Goal: Transaction & Acquisition: Book appointment/travel/reservation

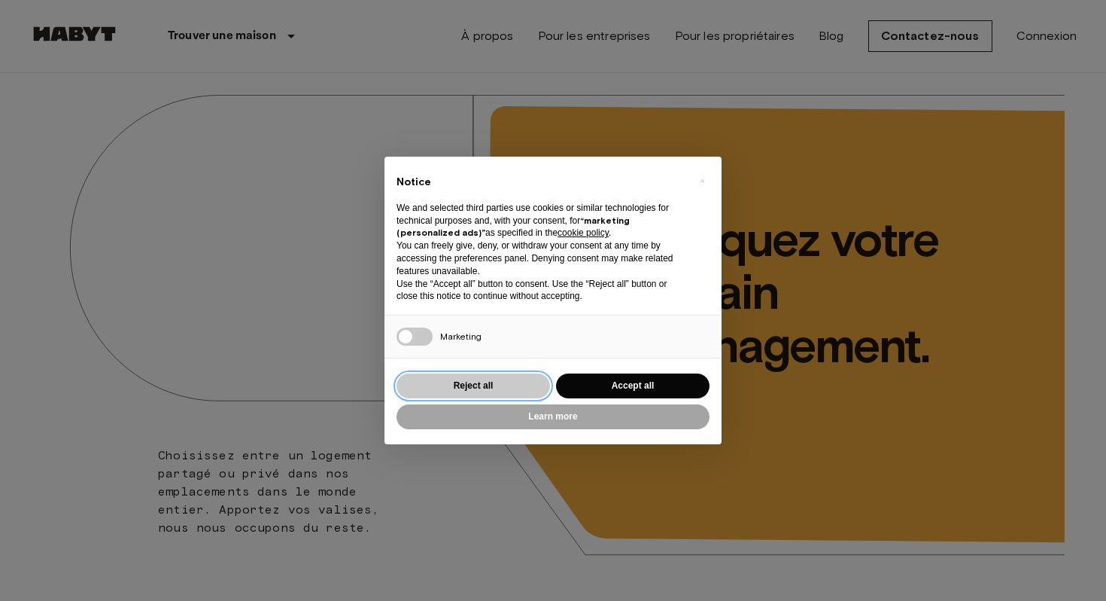
click at [504, 383] on button "Reject all" at bounding box center [474, 385] width 154 height 25
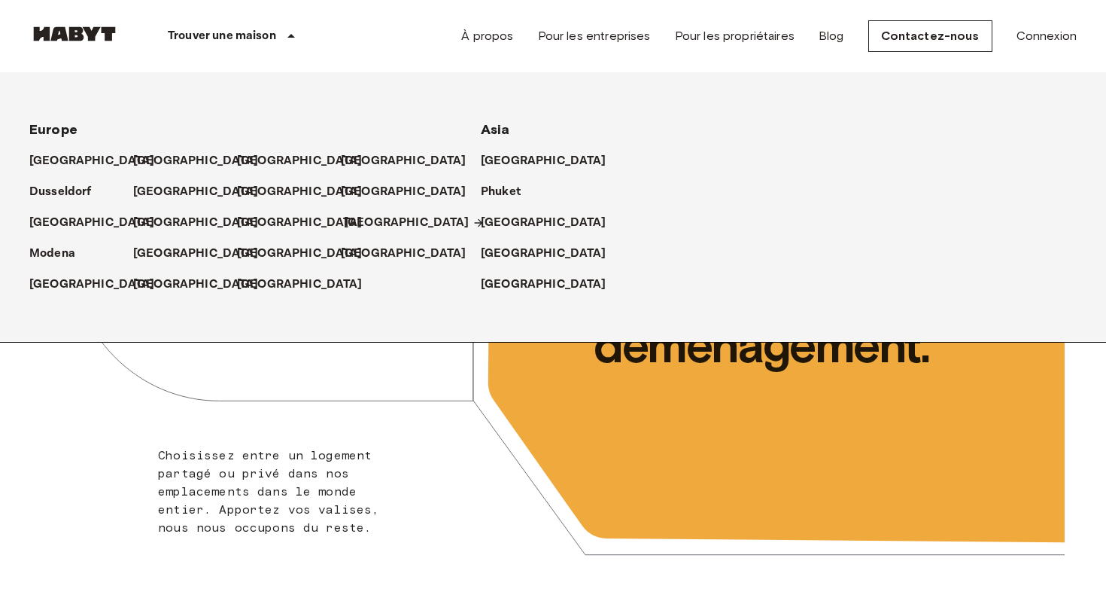
click at [351, 227] on p "[GEOGRAPHIC_DATA]" at bounding box center [407, 223] width 126 height 18
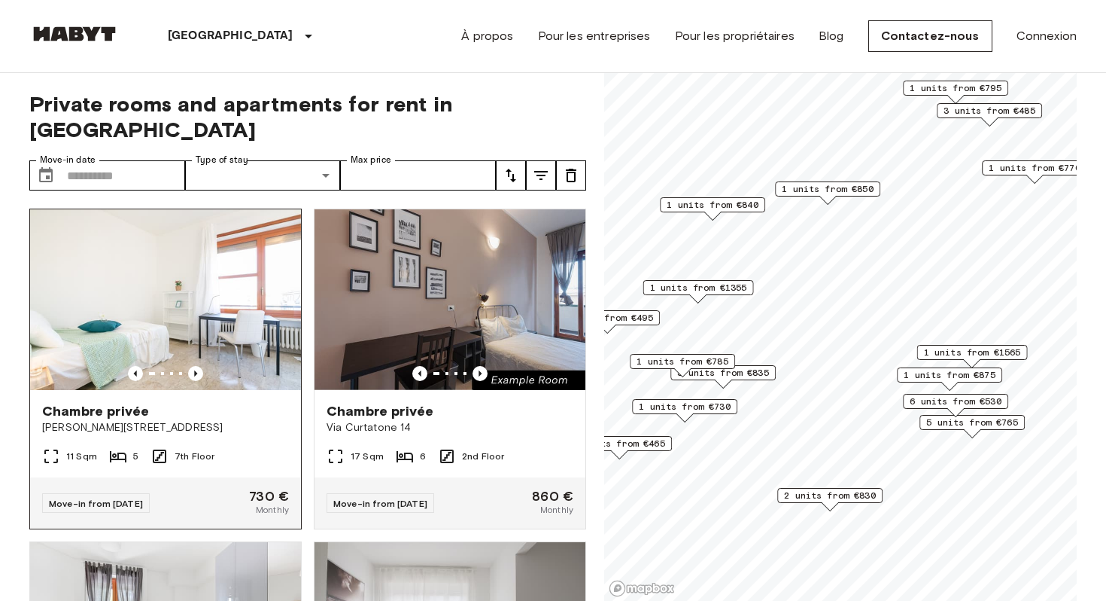
click at [240, 390] on div "Chambre privée [PERSON_NAME] 3" at bounding box center [165, 418] width 271 height 57
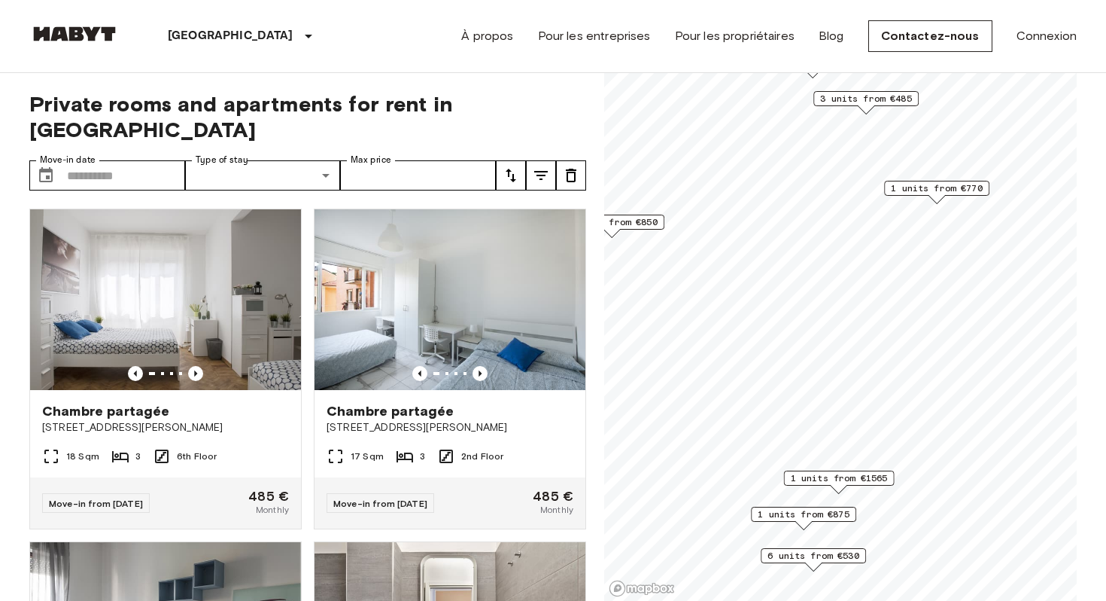
click at [923, 189] on span "1 units from €770" at bounding box center [937, 188] width 92 height 14
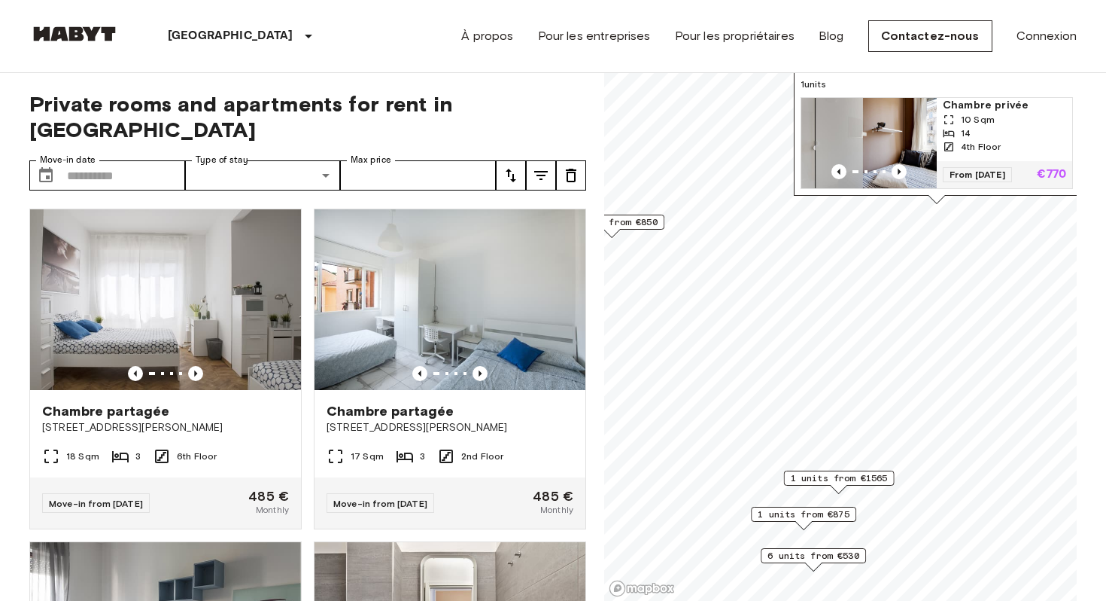
click at [918, 132] on img "Map marker" at bounding box center [868, 143] width 135 height 90
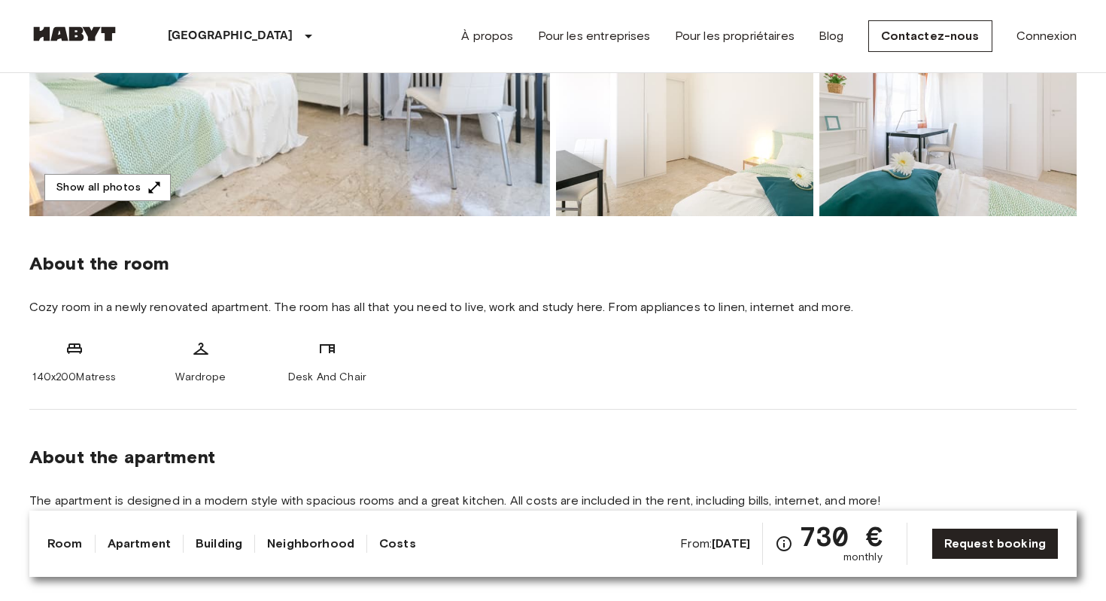
scroll to position [483, 0]
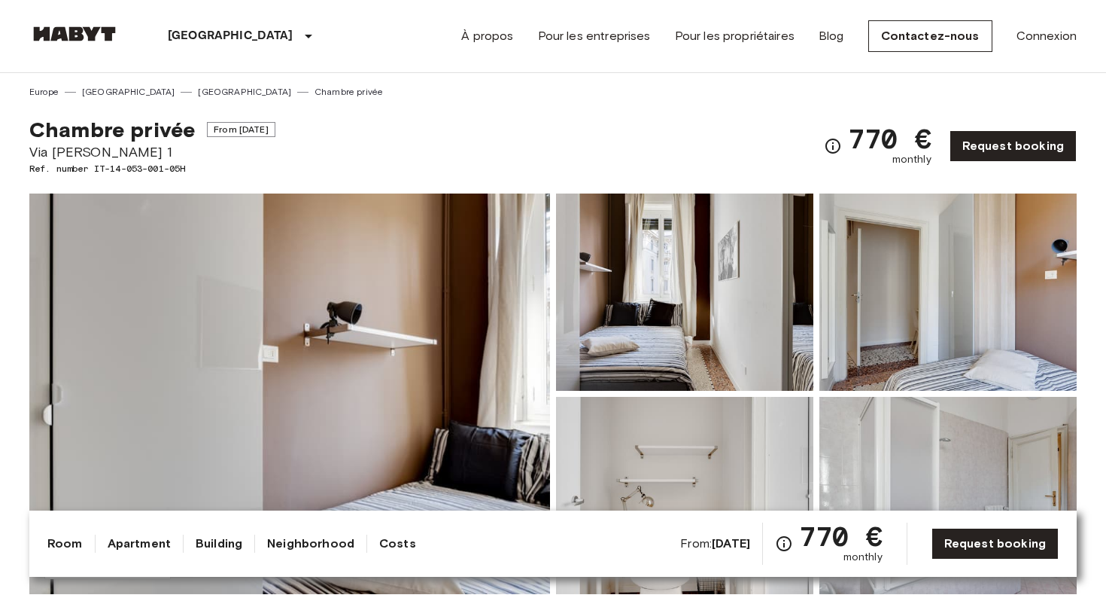
click at [365, 295] on img at bounding box center [289, 393] width 521 height 400
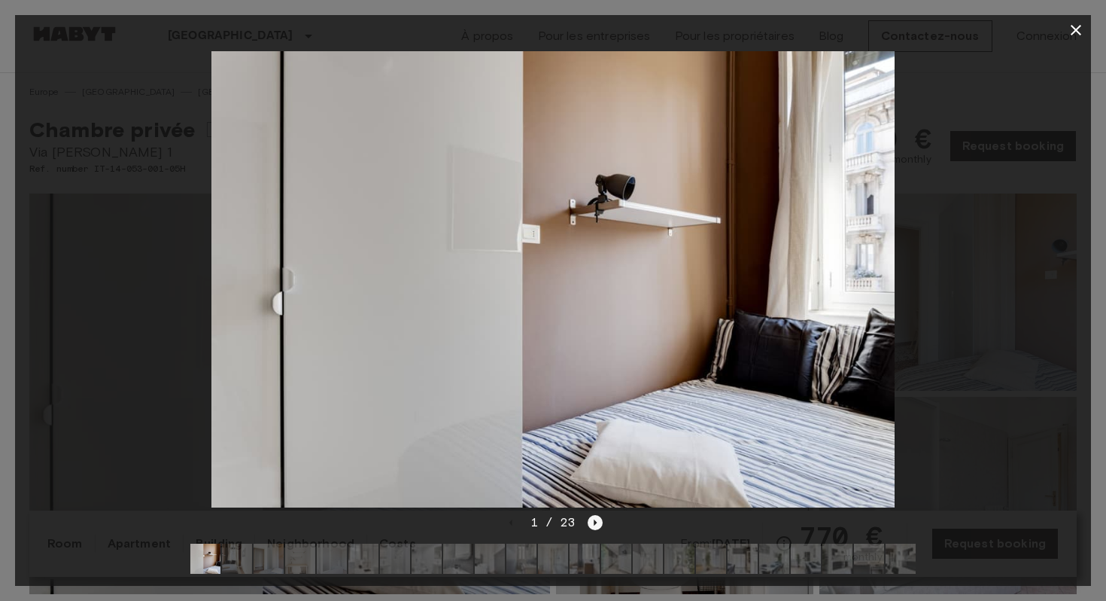
click at [595, 522] on icon "Next image" at bounding box center [596, 522] width 3 height 6
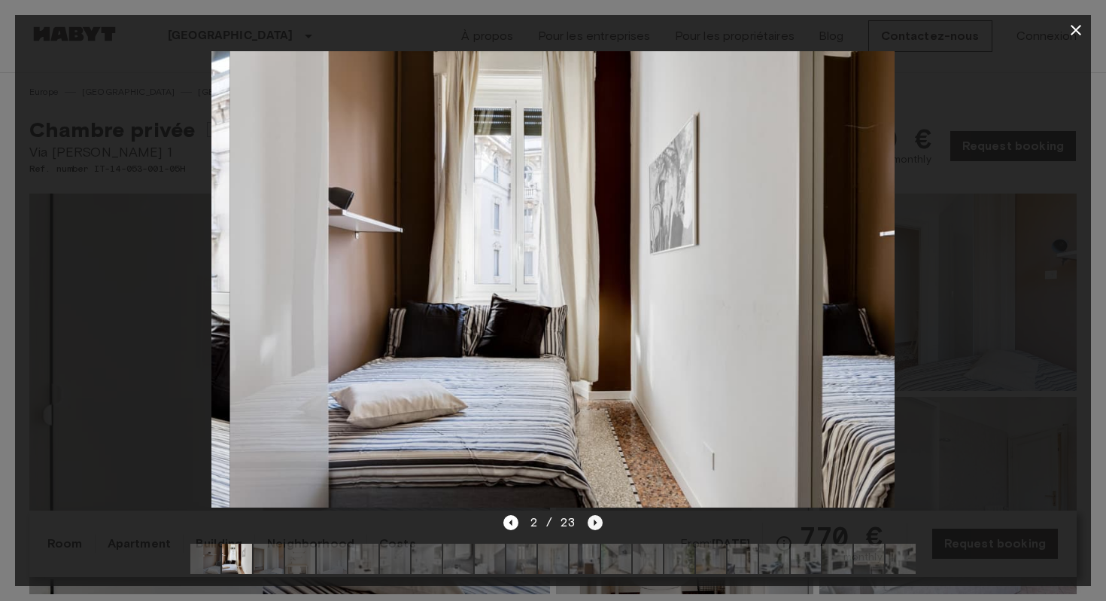
click at [595, 522] on icon "Next image" at bounding box center [596, 522] width 3 height 6
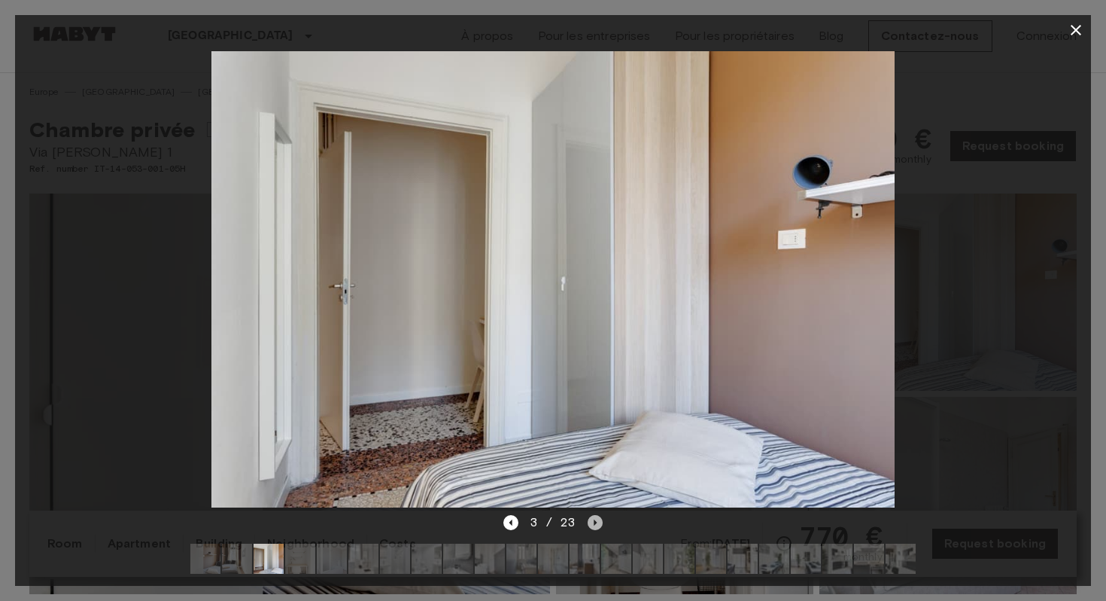
click at [595, 522] on icon "Next image" at bounding box center [596, 522] width 3 height 6
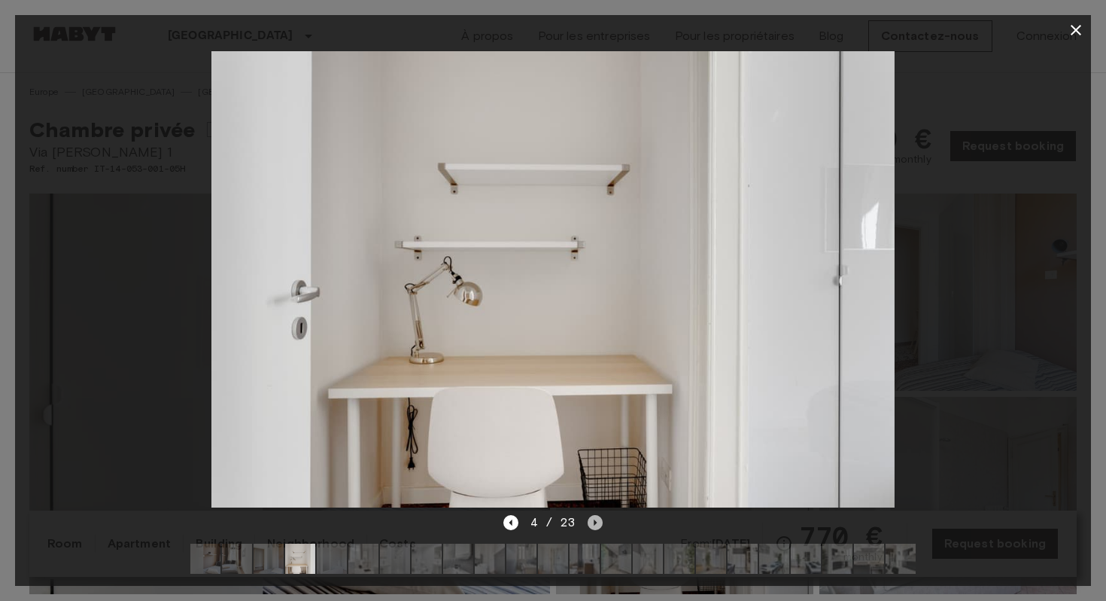
click at [588, 528] on icon "Next image" at bounding box center [595, 522] width 15 height 15
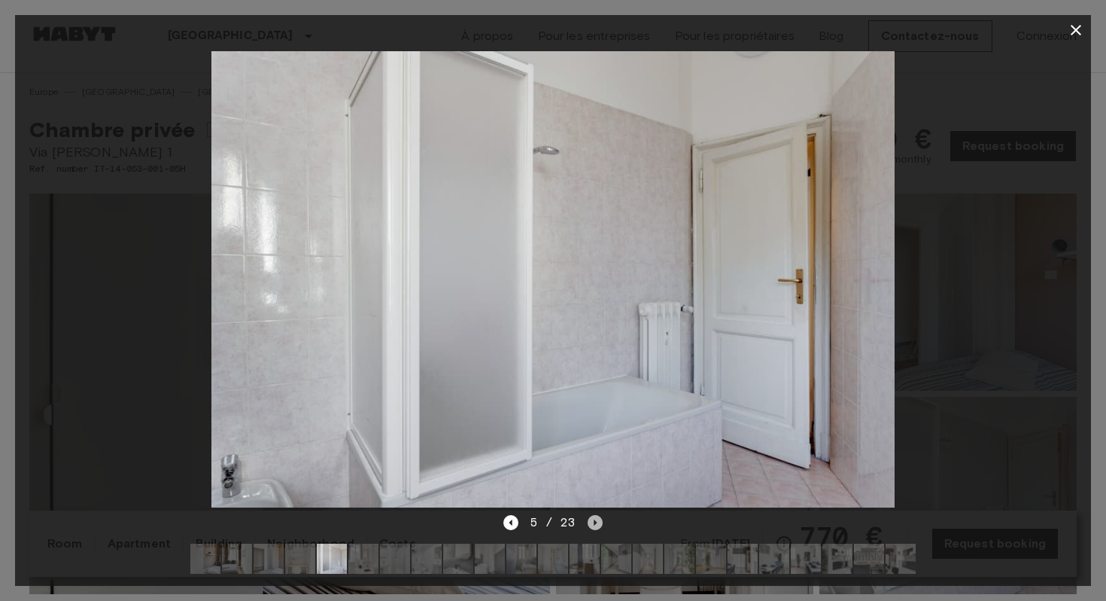
click at [588, 528] on icon "Next image" at bounding box center [595, 522] width 15 height 15
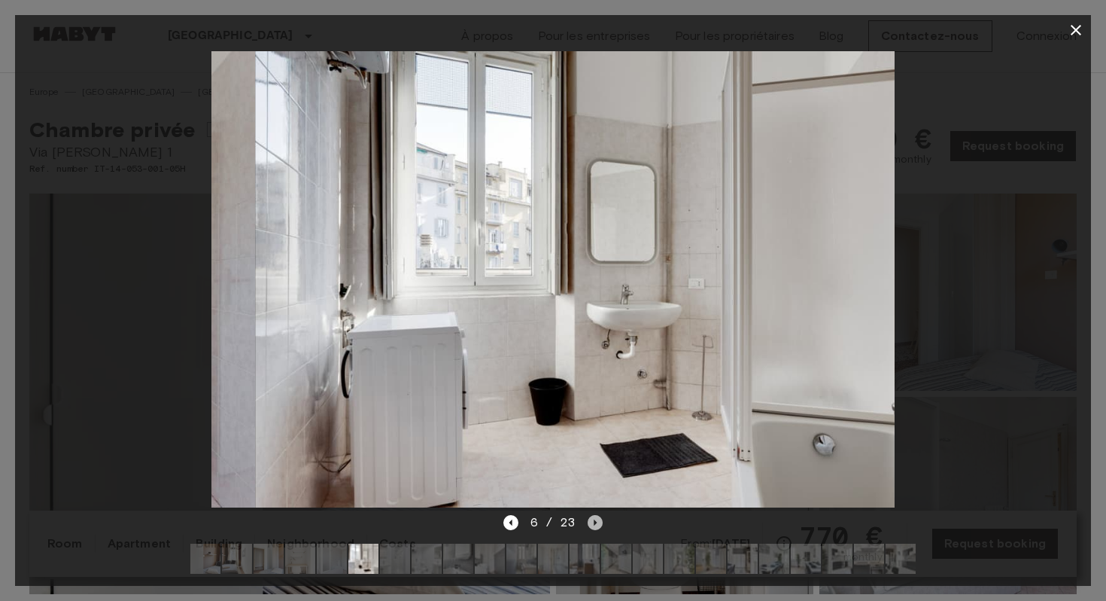
click at [588, 528] on icon "Next image" at bounding box center [595, 522] width 15 height 15
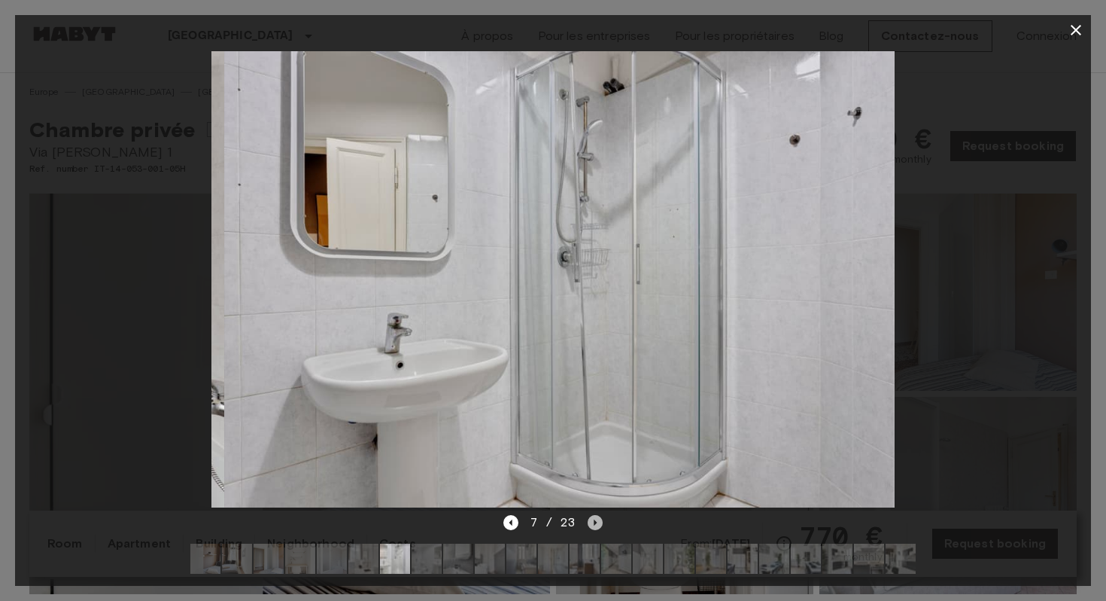
click at [588, 528] on icon "Next image" at bounding box center [595, 522] width 15 height 15
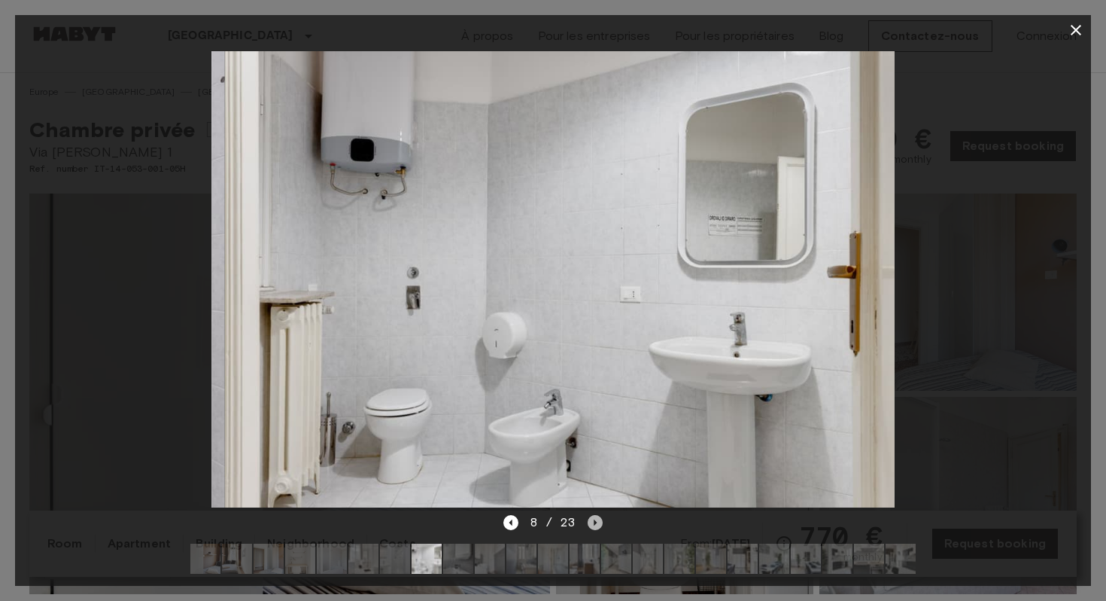
click at [588, 528] on icon "Next image" at bounding box center [595, 522] width 15 height 15
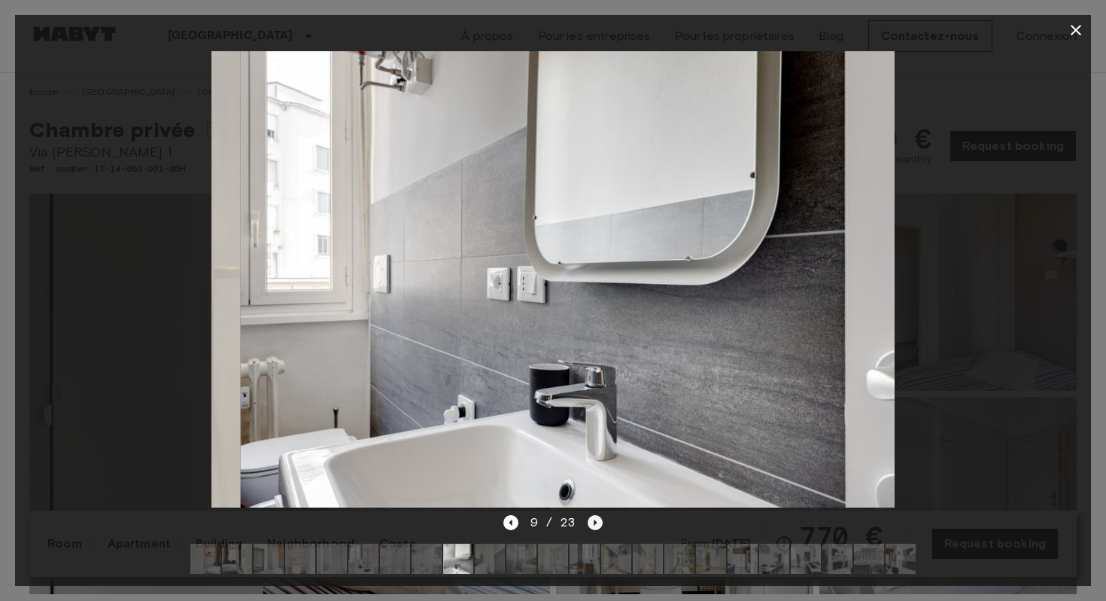
click at [588, 528] on icon "Next image" at bounding box center [595, 522] width 15 height 15
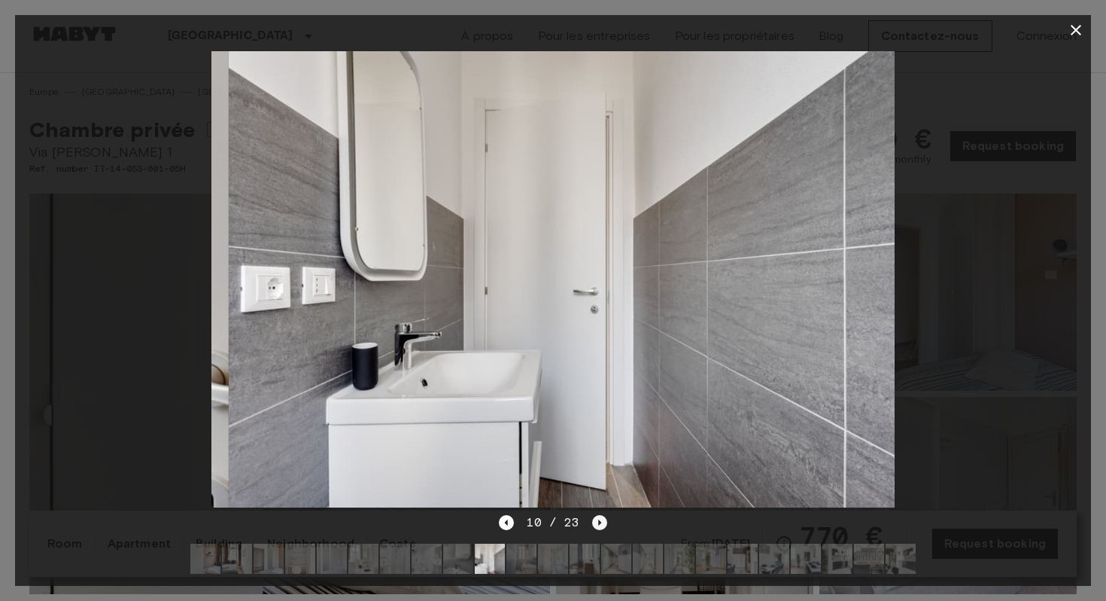
click at [588, 528] on div "10 / 23" at bounding box center [553, 522] width 108 height 18
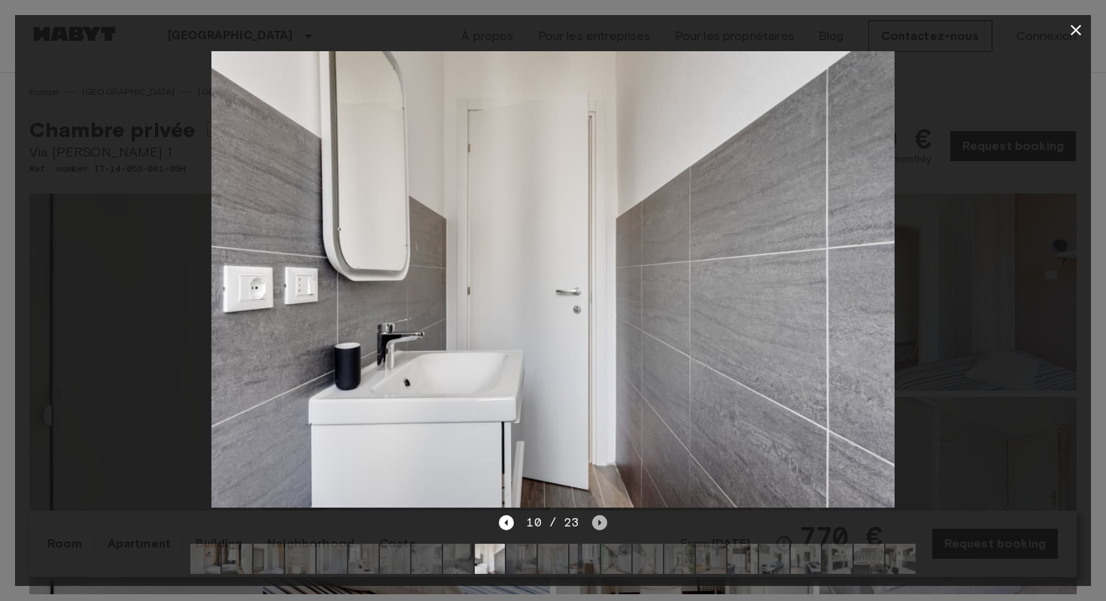
click at [594, 522] on icon "Next image" at bounding box center [599, 522] width 15 height 15
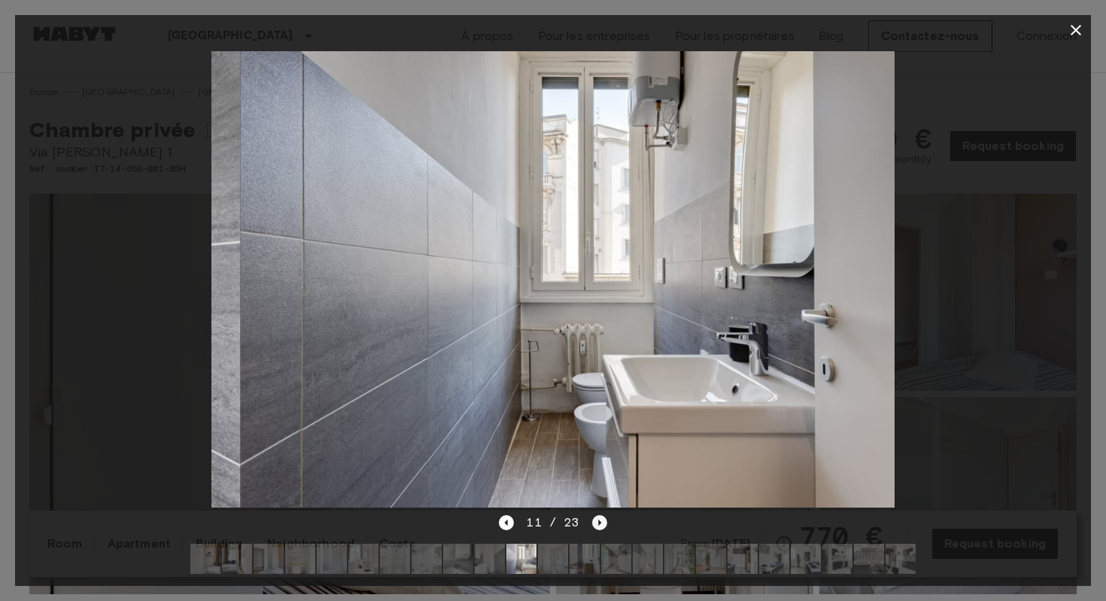
click at [594, 522] on icon "Next image" at bounding box center [599, 522] width 15 height 15
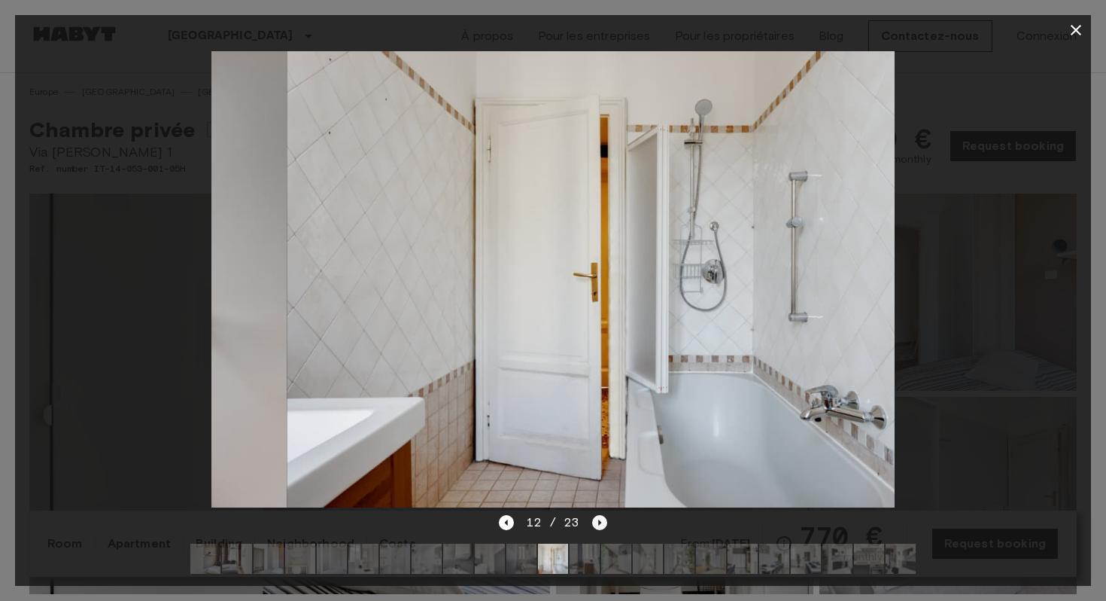
click at [594, 522] on icon "Next image" at bounding box center [599, 522] width 15 height 15
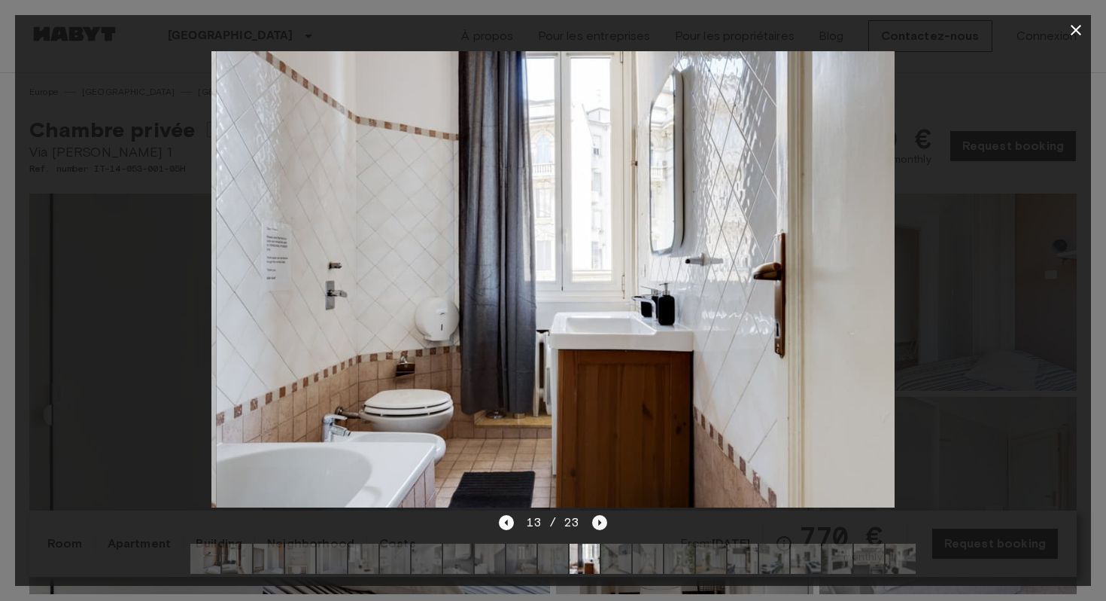
click at [594, 522] on icon "Next image" at bounding box center [599, 522] width 15 height 15
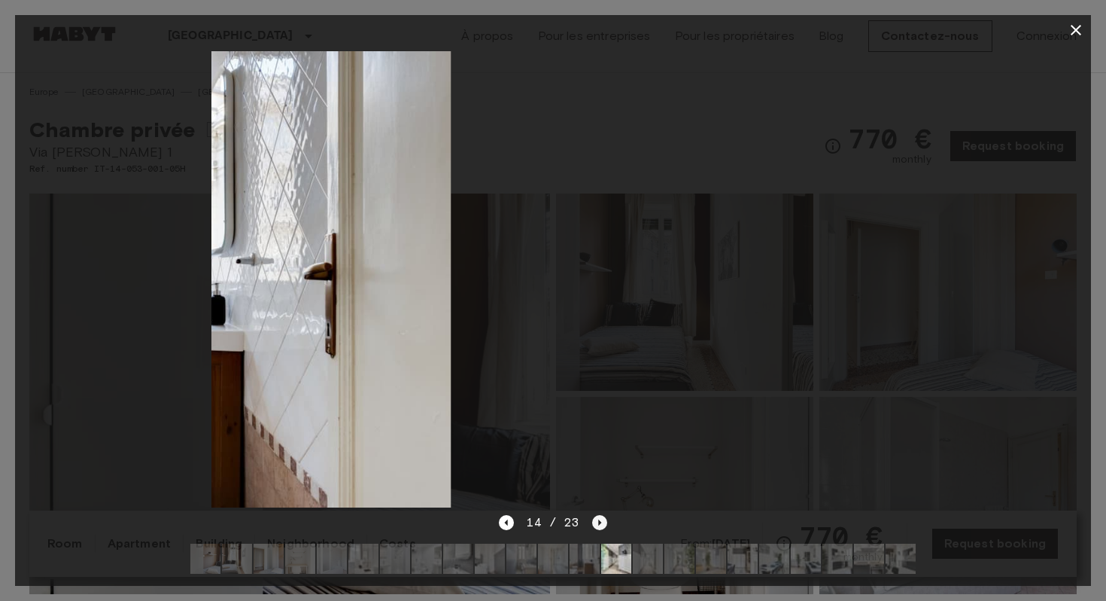
click at [594, 522] on icon "Next image" at bounding box center [599, 522] width 15 height 15
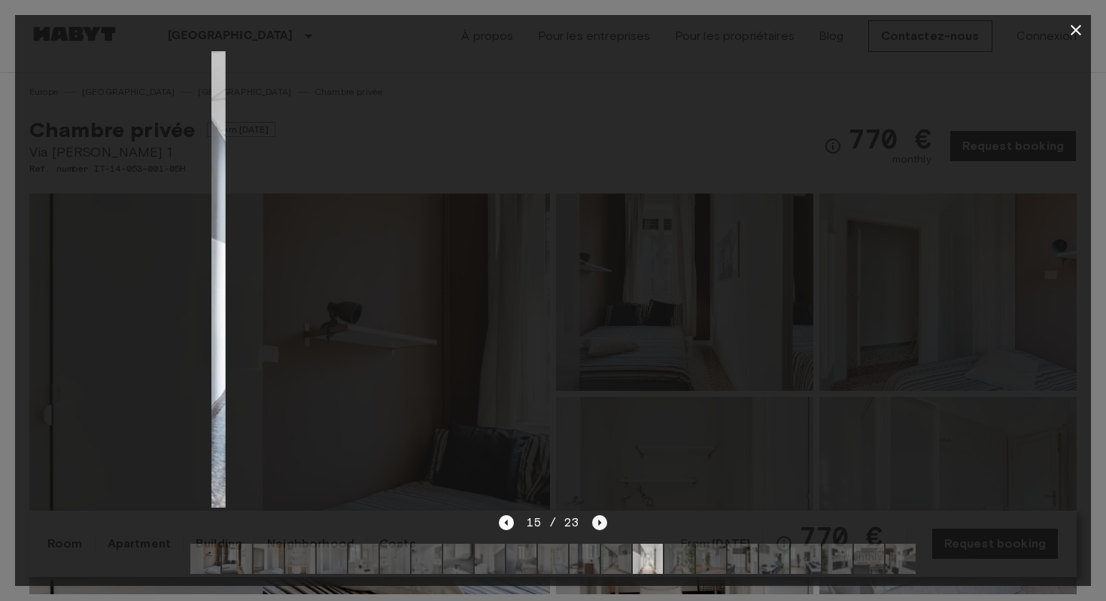
click at [594, 522] on icon "Next image" at bounding box center [599, 522] width 15 height 15
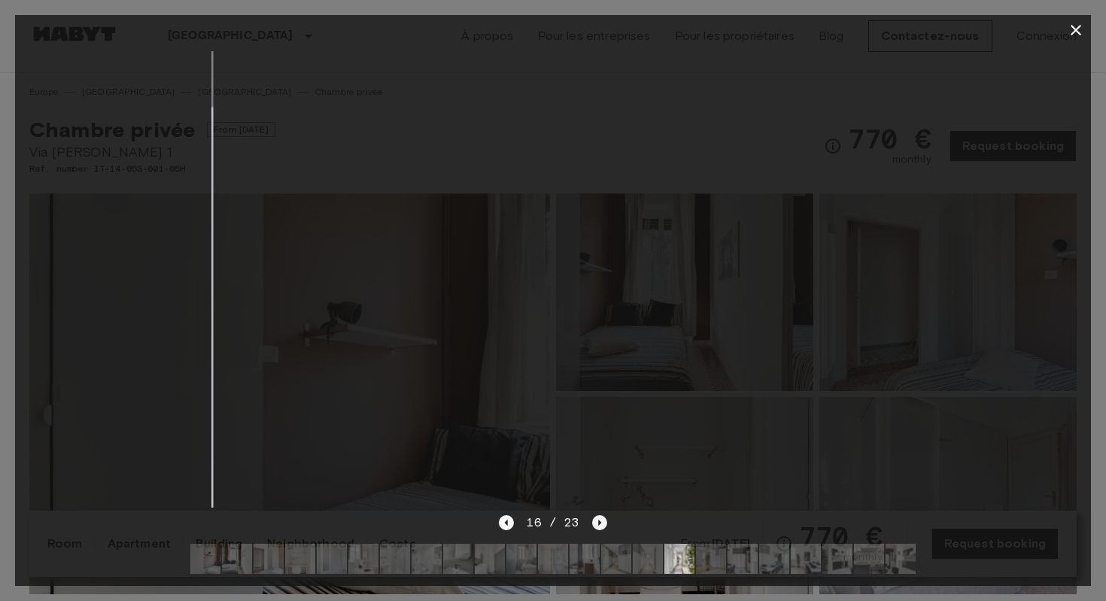
click at [594, 522] on icon "Next image" at bounding box center [599, 522] width 15 height 15
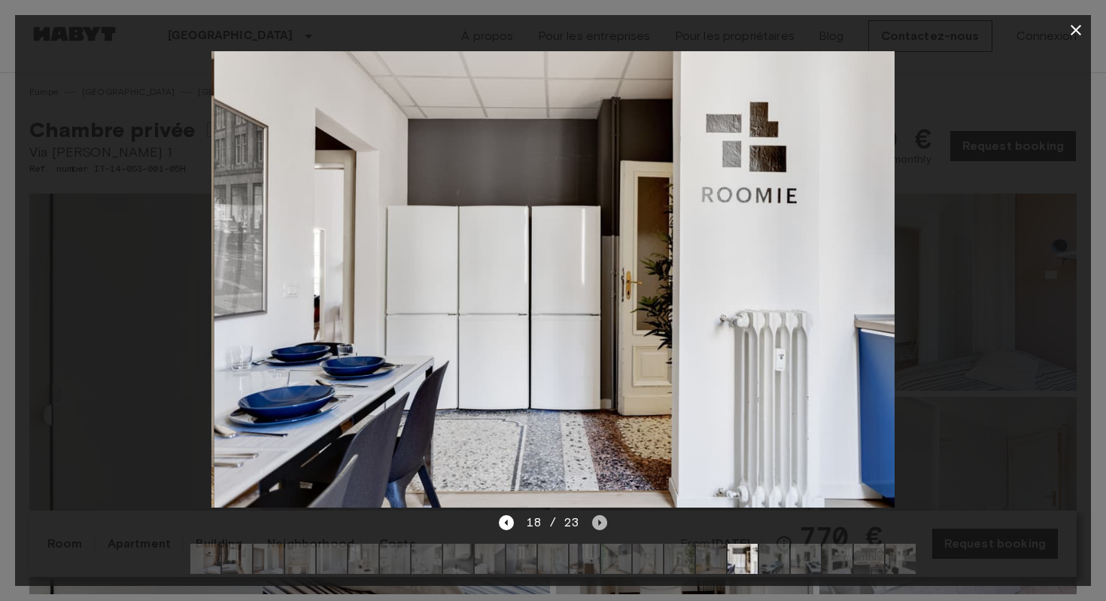
click at [594, 522] on icon "Next image" at bounding box center [599, 522] width 15 height 15
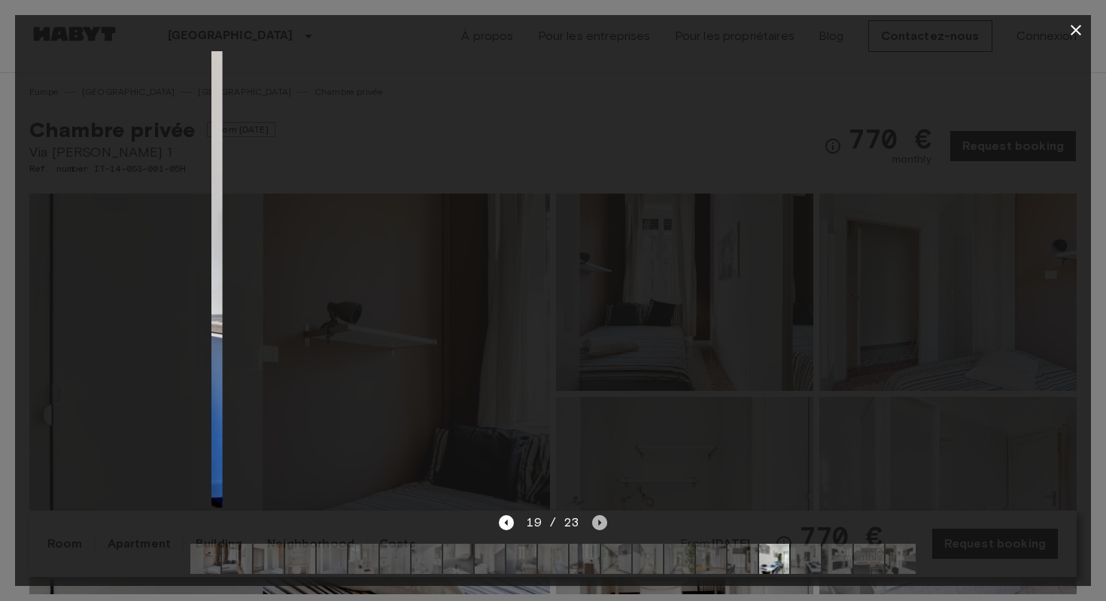
click at [594, 522] on icon "Next image" at bounding box center [599, 522] width 15 height 15
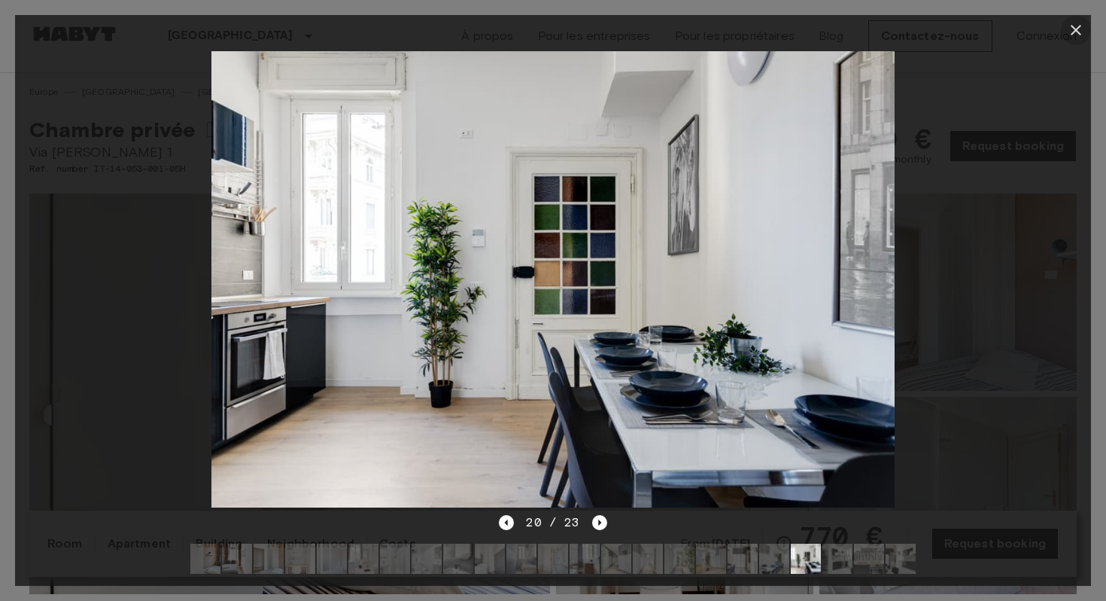
click at [1072, 30] on icon "button" at bounding box center [1076, 30] width 18 height 18
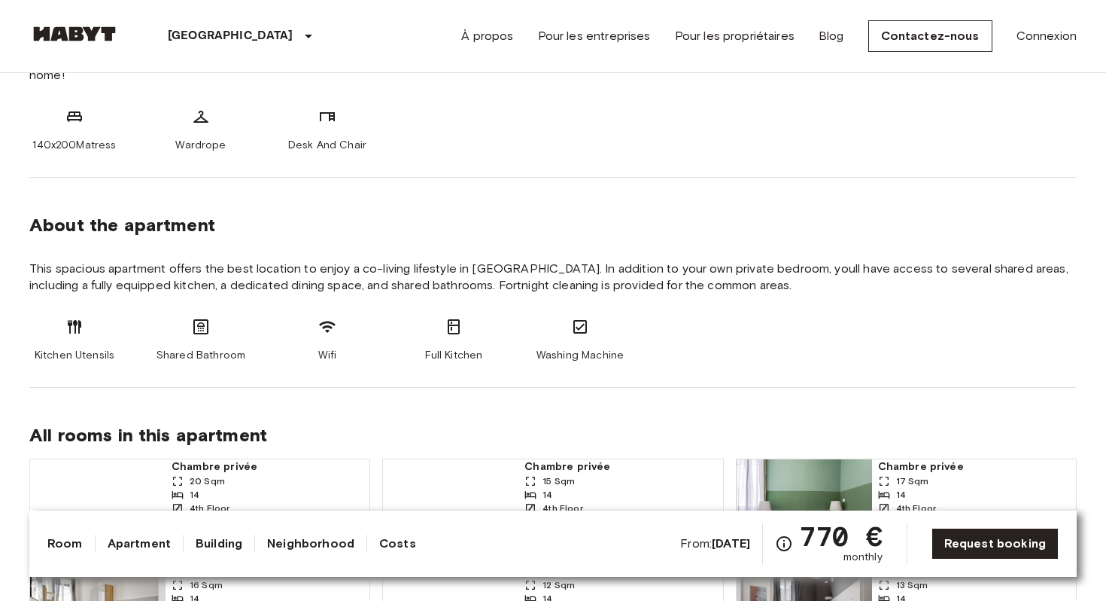
scroll to position [627, 0]
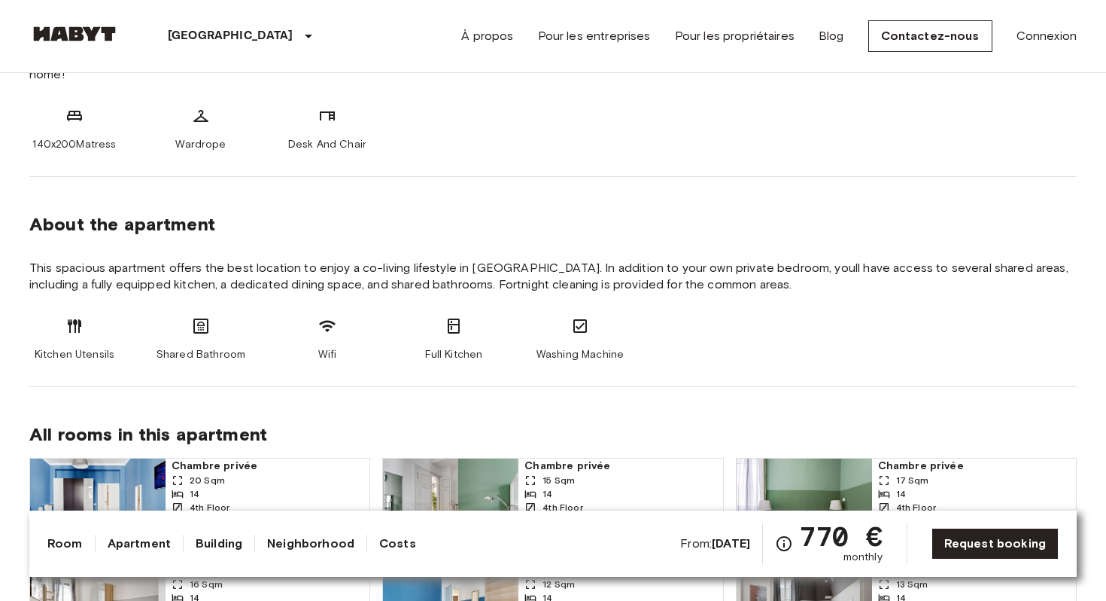
drag, startPoint x: 327, startPoint y: 557, endPoint x: 326, endPoint y: 544, distance: 12.8
click at [327, 555] on div "Room Apartment Building Neighborhood Costs From: Oct 16 2025 770 € monthly Requ…" at bounding box center [552, 543] width 1011 height 42
click at [326, 543] on link "Neighborhood" at bounding box center [310, 543] width 87 height 18
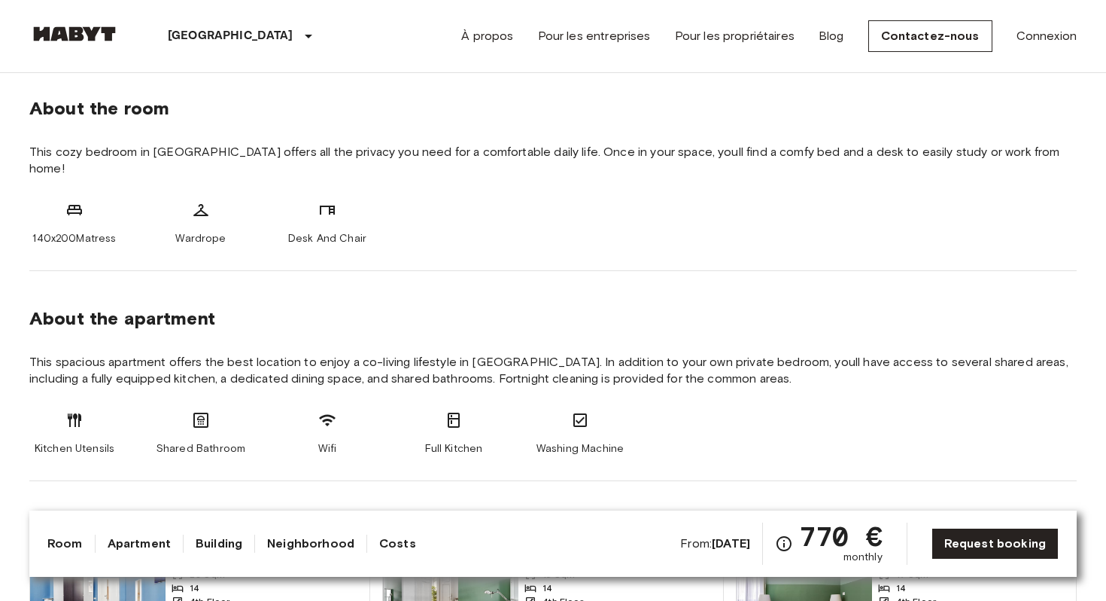
scroll to position [535, 0]
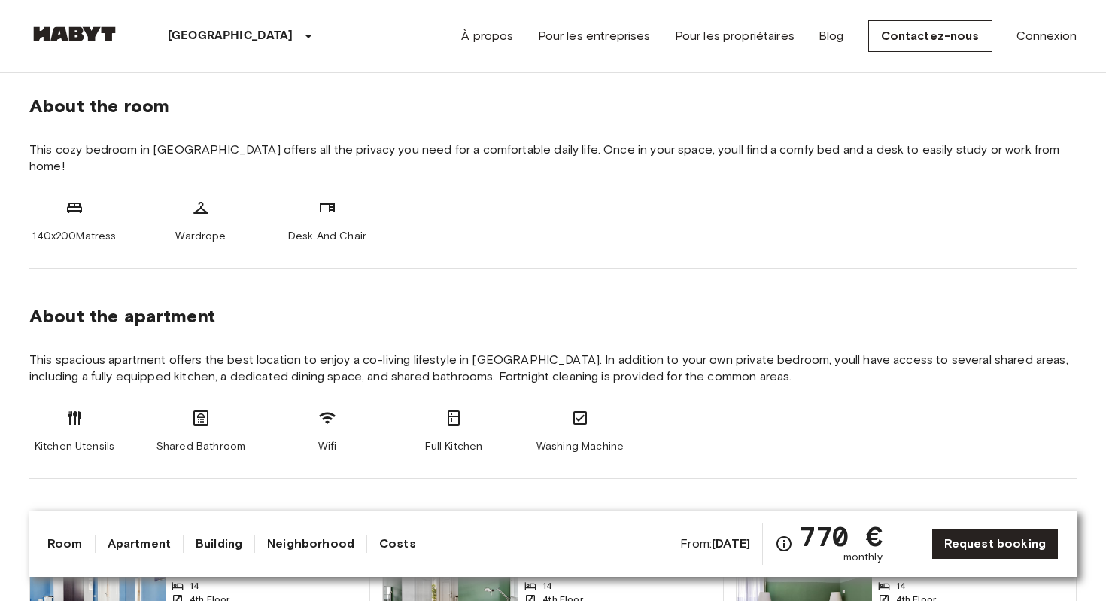
click at [118, 544] on link "Apartment" at bounding box center [139, 543] width 63 height 18
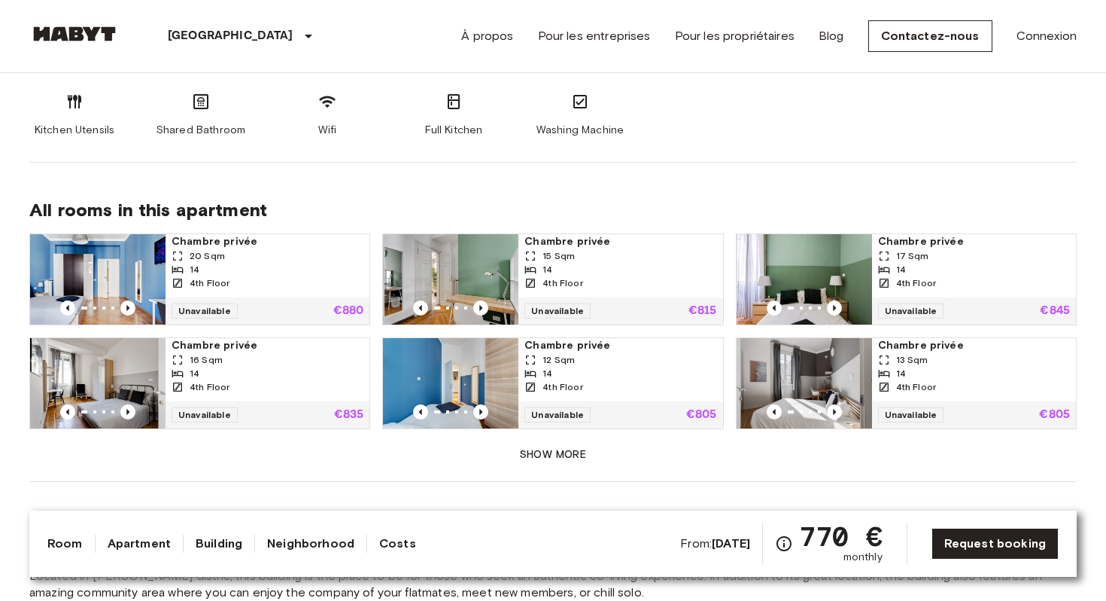
scroll to position [852, 0]
click at [540, 444] on button "Show more" at bounding box center [553, 454] width 1048 height 28
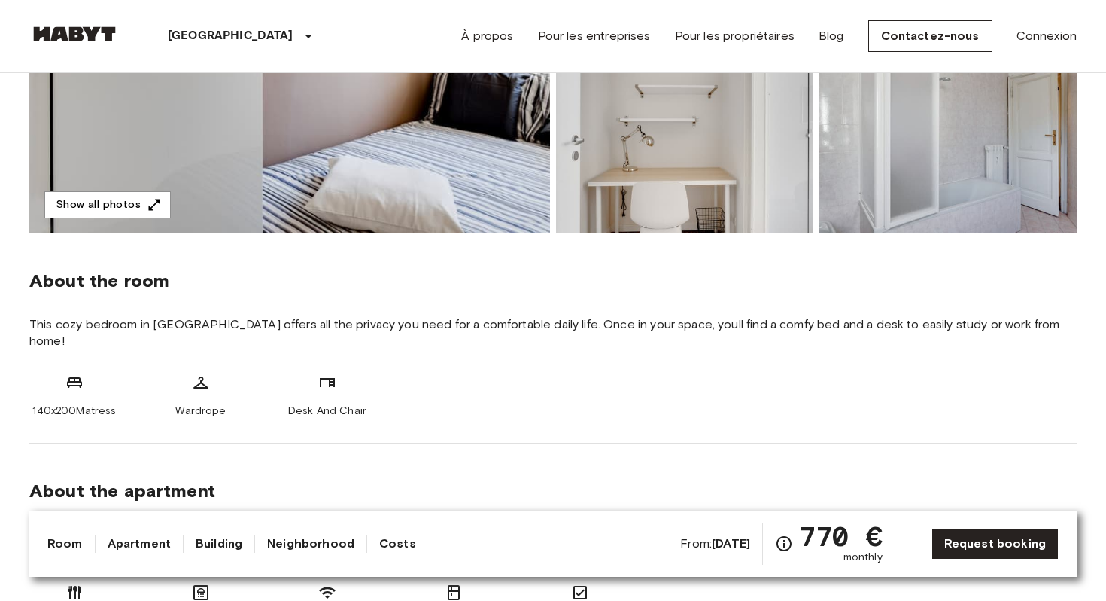
scroll to position [0, 0]
